Goal: Task Accomplishment & Management: Use online tool/utility

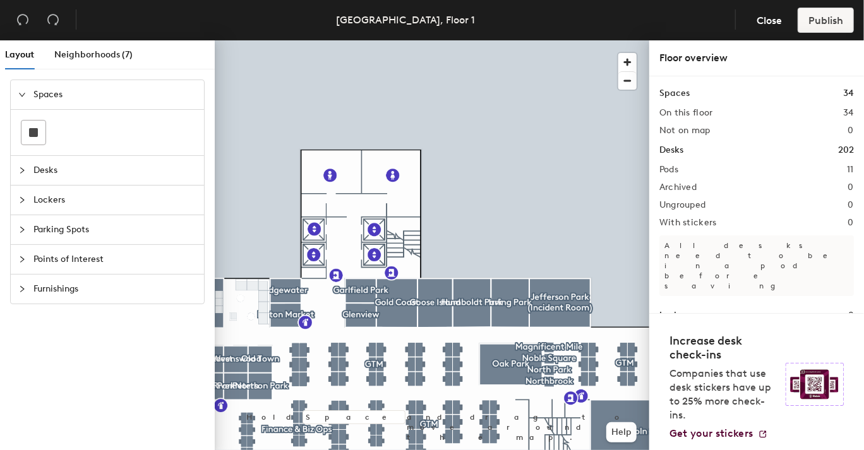
click at [30, 166] on div at bounding box center [25, 171] width 15 height 14
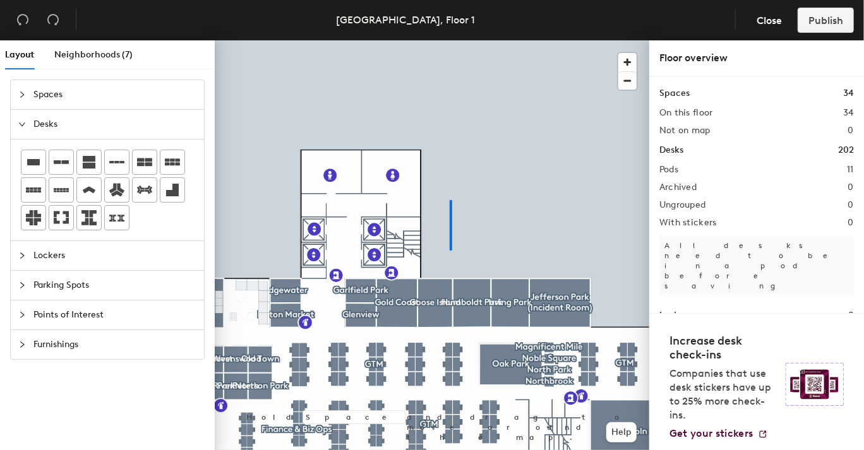
click at [451, 40] on div at bounding box center [432, 40] width 434 height 0
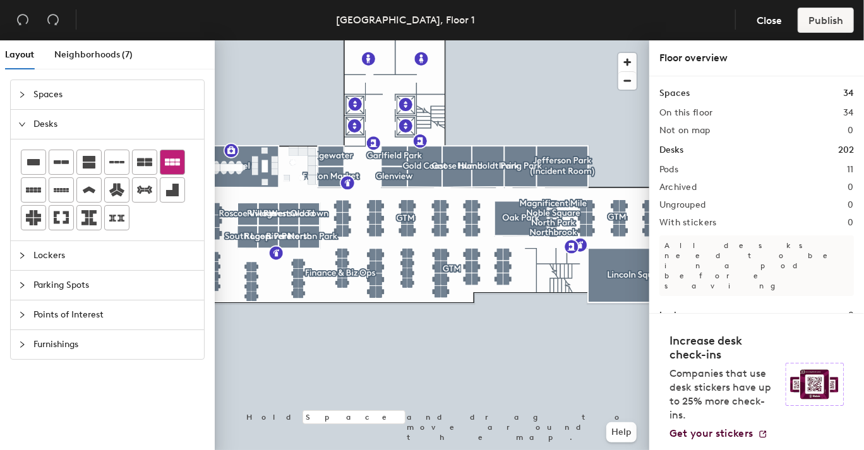
click at [172, 157] on icon at bounding box center [172, 162] width 15 height 15
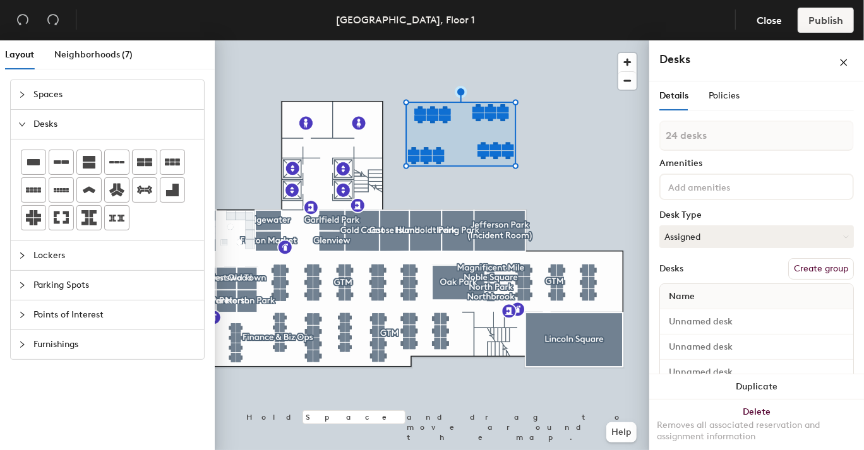
click at [802, 271] on button "Create group" at bounding box center [821, 268] width 66 height 21
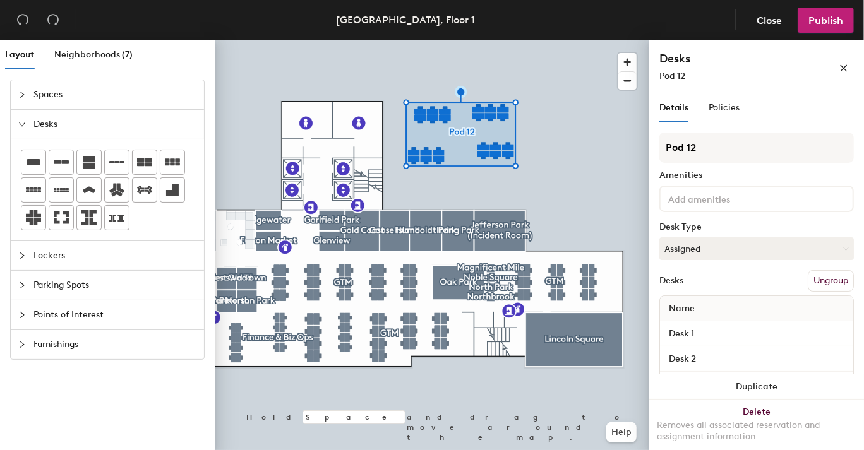
drag, startPoint x: 702, startPoint y: 146, endPoint x: 657, endPoint y: 144, distance: 45.5
click at [657, 144] on div "Details Policies Pod 12 Amenities Desk Type Assigned Desks Ungroup Name Desk 1 …" at bounding box center [756, 274] width 215 height 362
type input "S"
type input "Marketing"
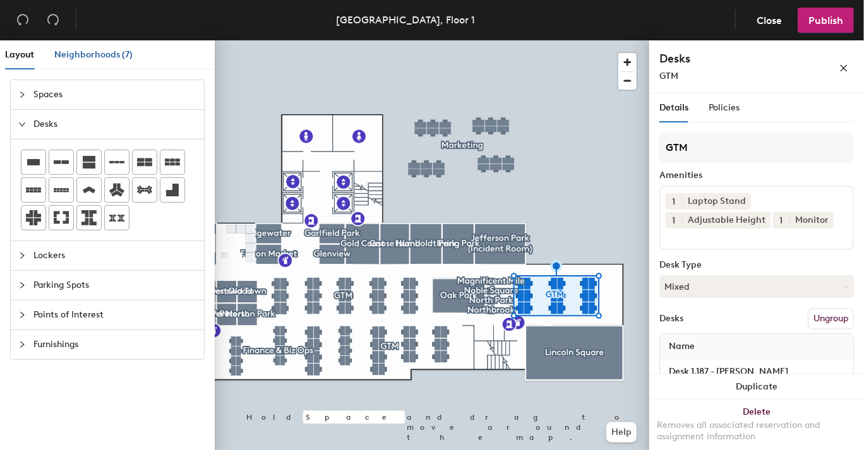
click at [88, 54] on span "Neighborhoods (7)" at bounding box center [93, 54] width 78 height 11
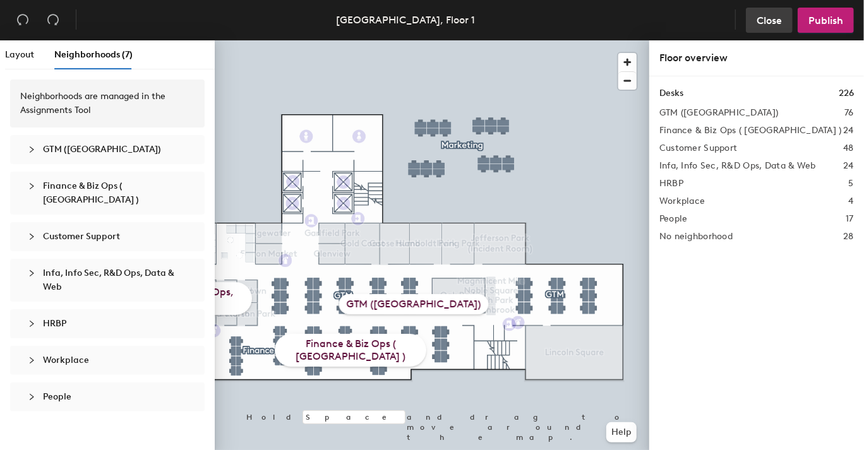
click at [770, 23] on span "Close" at bounding box center [768, 21] width 25 height 12
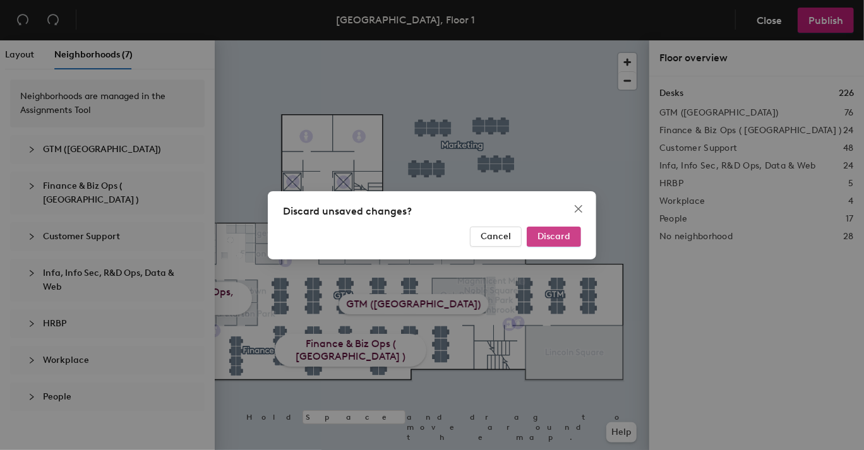
click at [542, 230] on button "Discard" at bounding box center [553, 237] width 54 height 20
